Goal: Check status: Check status

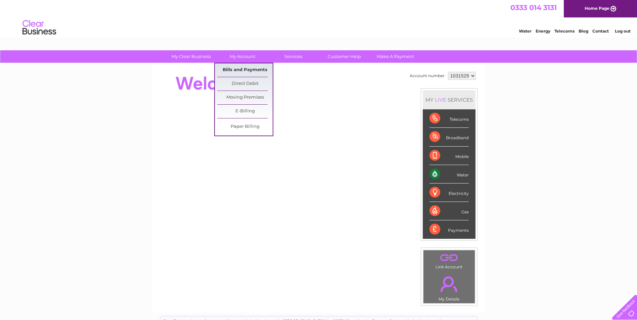
click at [250, 70] on link "Bills and Payments" at bounding box center [244, 69] width 55 height 13
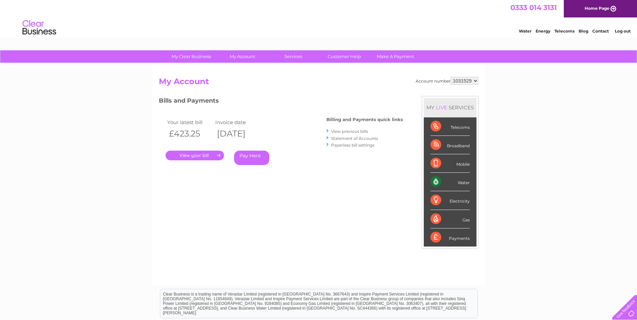
click at [363, 131] on link "View previous bills" at bounding box center [349, 131] width 37 height 5
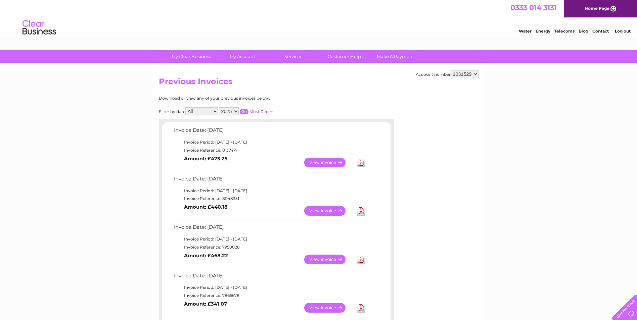
click at [318, 160] on link "View" at bounding box center [328, 163] width 49 height 10
